Goal: Task Accomplishment & Management: Complete application form

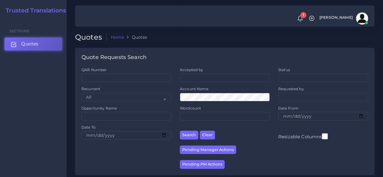
scroll to position [121, 0]
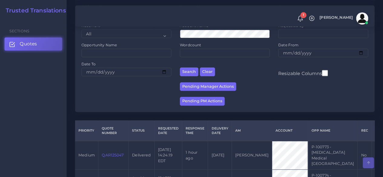
scroll to position [61, 0]
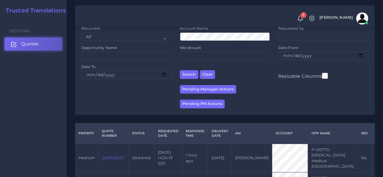
click at [56, 44] on link "Quotes" at bounding box center [34, 44] width 58 height 13
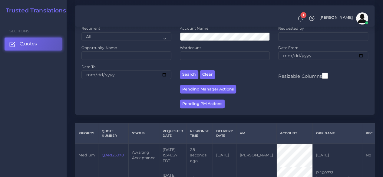
scroll to position [91, 0]
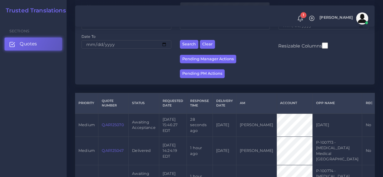
click at [117, 130] on td "QAR125070" at bounding box center [113, 124] width 30 height 23
click at [116, 127] on link "QAR125070" at bounding box center [113, 125] width 22 height 5
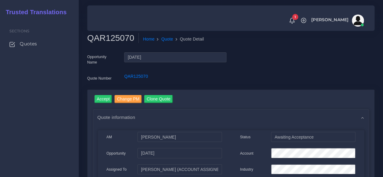
click at [111, 39] on h2 "QAR125070" at bounding box center [112, 38] width 51 height 10
copy h2 "QAR125070"
click at [109, 98] on input "Accept" at bounding box center [103, 99] width 18 height 8
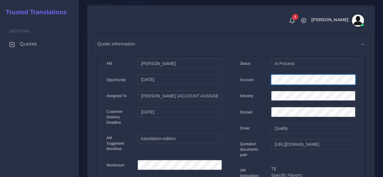
scroll to position [0, 31]
click at [367, 83] on div "AM Kurt Mehdi Status" at bounding box center [231, 170] width 276 height 235
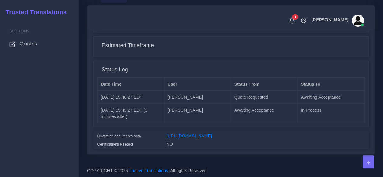
scroll to position [509, 0]
click at [212, 133] on link "[URL][DOMAIN_NAME]" at bounding box center [188, 135] width 45 height 5
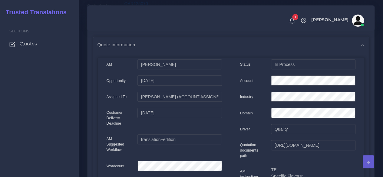
scroll to position [25, 0]
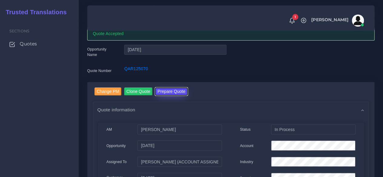
click at [175, 91] on button "Prepare Quote" at bounding box center [171, 91] width 33 height 8
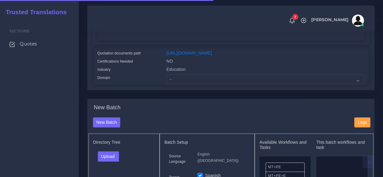
scroll to position [151, 0]
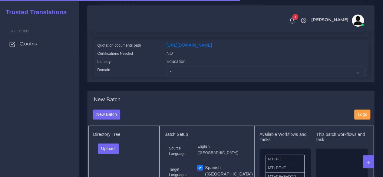
click at [195, 67] on div "Education" at bounding box center [265, 62] width 207 height 8
click at [194, 77] on select "- Advertising and Media Agriculture, Forestry and Fishing Architecture, Buildin…" at bounding box center [265, 72] width 198 height 10
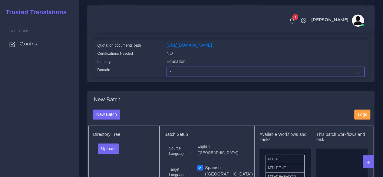
select select "Education"
click at [166, 77] on select "- Advertising and Media Agriculture, Forestry and Fishing Architecture, Buildin…" at bounding box center [265, 72] width 198 height 10
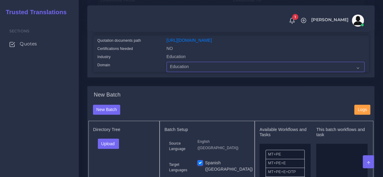
scroll to position [242, 0]
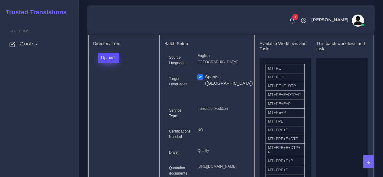
click at [113, 63] on button "Upload" at bounding box center [108, 58] width 21 height 10
click at [115, 84] on label "Files" at bounding box center [119, 81] width 42 height 8
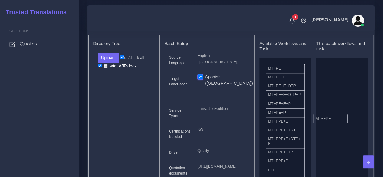
drag, startPoint x: 286, startPoint y: 136, endPoint x: 297, endPoint y: 125, distance: 15.4
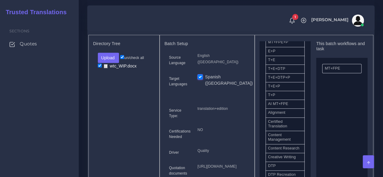
scroll to position [151, 0]
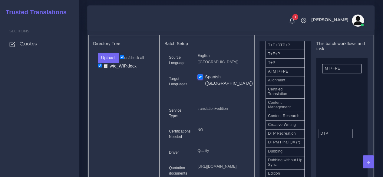
drag, startPoint x: 290, startPoint y: 149, endPoint x: 334, endPoint y: 140, distance: 44.8
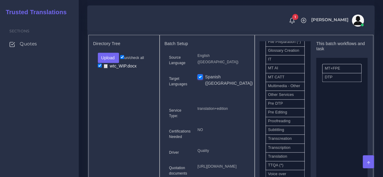
scroll to position [303, 0]
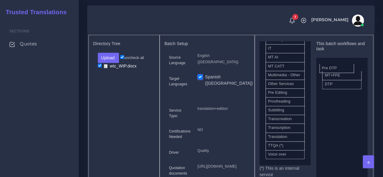
drag, startPoint x: 292, startPoint y: 126, endPoint x: 343, endPoint y: 78, distance: 69.8
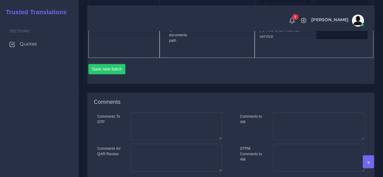
scroll to position [393, 0]
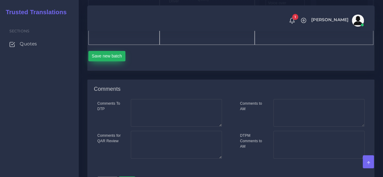
click at [112, 61] on button "Save new batch" at bounding box center [106, 56] width 37 height 10
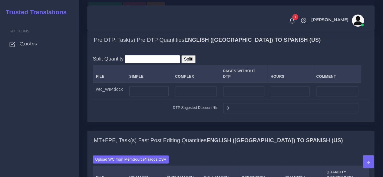
scroll to position [514, 0]
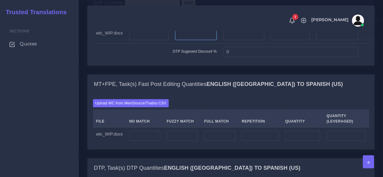
click at [202, 40] on input "number" at bounding box center [195, 35] width 41 height 10
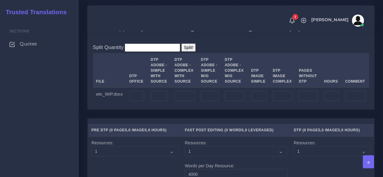
scroll to position [666, 0]
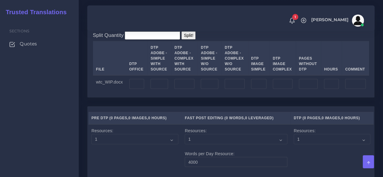
type input "1"
drag, startPoint x: 191, startPoint y: 117, endPoint x: 198, endPoint y: 117, distance: 7.0
click at [191, 89] on input "number" at bounding box center [184, 84] width 20 height 10
click at [205, 89] on input "number" at bounding box center [210, 84] width 18 height 10
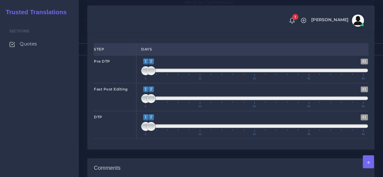
scroll to position [967, 0]
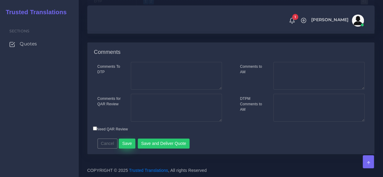
type input "1"
click at [127, 145] on button "Save" at bounding box center [127, 144] width 17 height 10
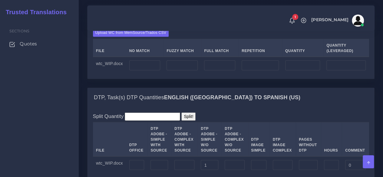
scroll to position [636, 0]
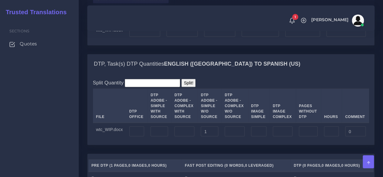
click at [0, 0] on input "Upload WC from MemSource/Trados CSV" at bounding box center [0, 0] width 0 height 0
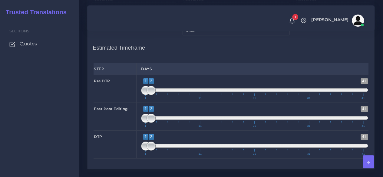
scroll to position [847, 0]
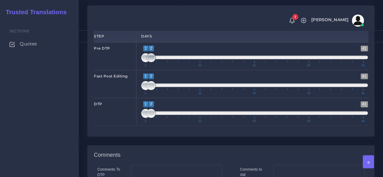
type input "1;1"
drag, startPoint x: 151, startPoint y: 97, endPoint x: 133, endPoint y: 97, distance: 18.8
click at [133, 70] on div "Pre DTP 1 41 1 1 1 — 1 1 11 21 31 41 1;1" at bounding box center [231, 56] width 284 height 28
type input "1;1"
drag, startPoint x: 146, startPoint y: 120, endPoint x: 135, endPoint y: 122, distance: 11.6
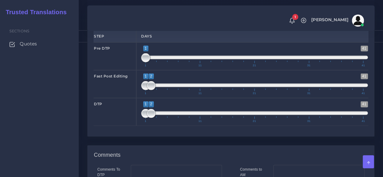
click at [135, 98] on div "Fast Post Editing 1 41 1 2 1 — 2 1 11 21 31 41 1;1" at bounding box center [231, 84] width 284 height 28
type input "1;1"
drag, startPoint x: 139, startPoint y: 147, endPoint x: 77, endPoint y: 140, distance: 62.4
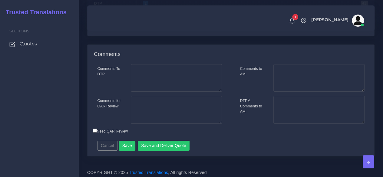
scroll to position [984, 0]
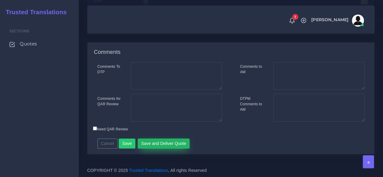
click at [177, 146] on button "Save and Deliver Quote" at bounding box center [164, 144] width 52 height 10
